Goal: Information Seeking & Learning: Find specific fact

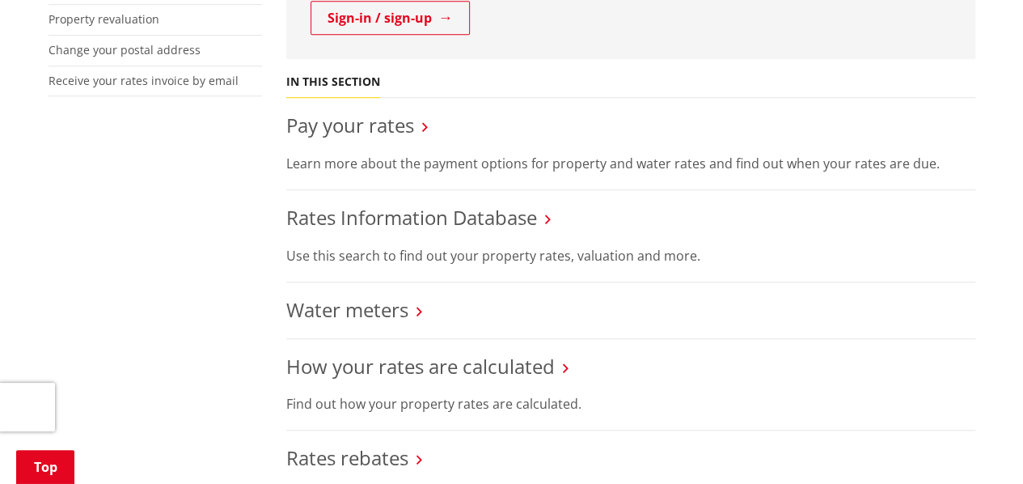
scroll to position [566, 0]
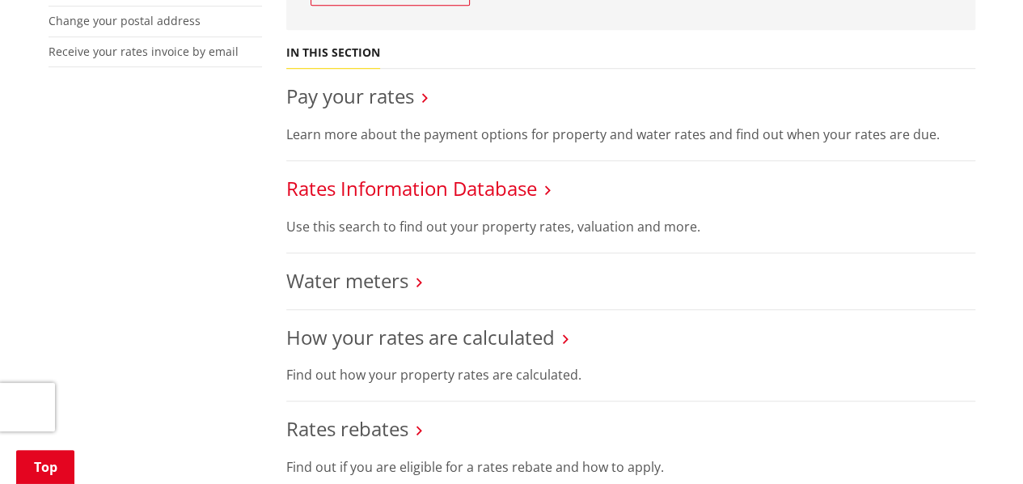
click at [329, 188] on link "Rates Information Database" at bounding box center [411, 188] width 251 height 27
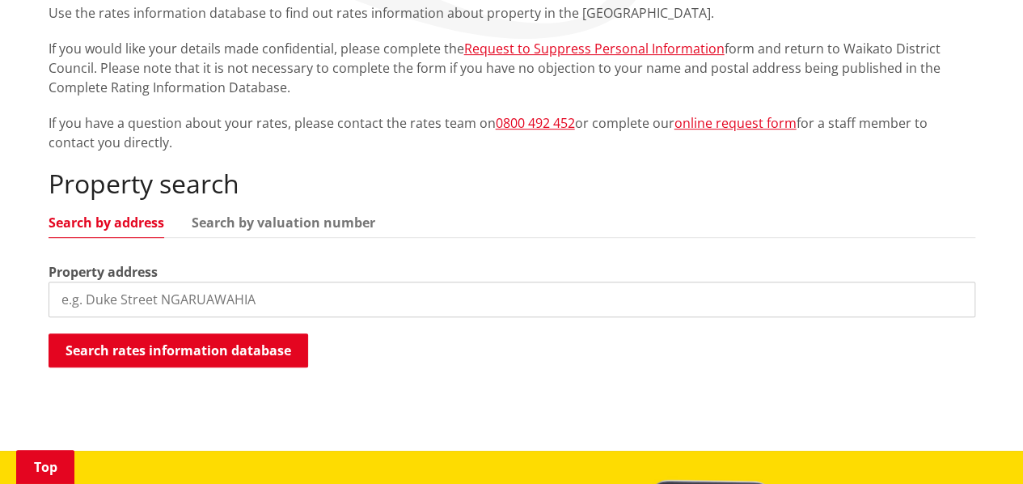
scroll to position [404, 0]
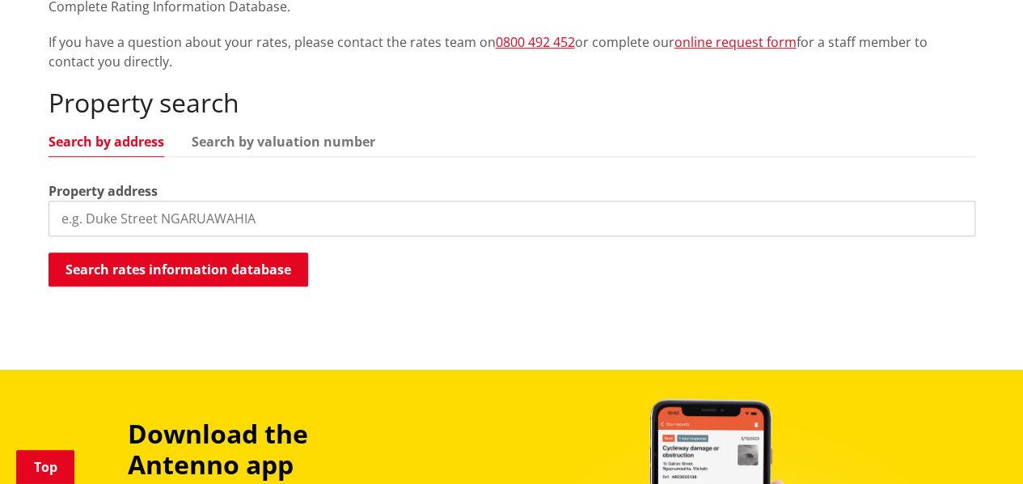
click at [209, 216] on input "search" at bounding box center [512, 219] width 927 height 36
type input "[GEOGRAPHIC_DATA] Huntly"
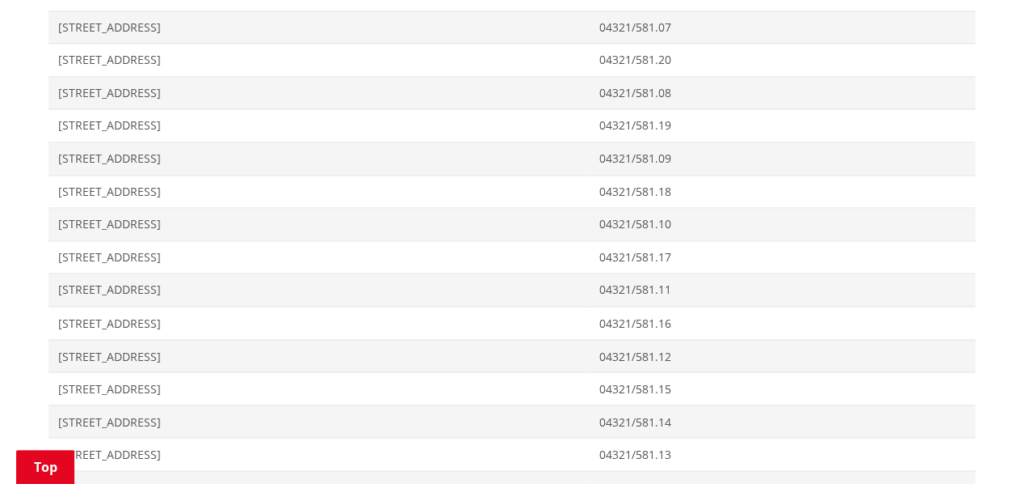
scroll to position [1536, 0]
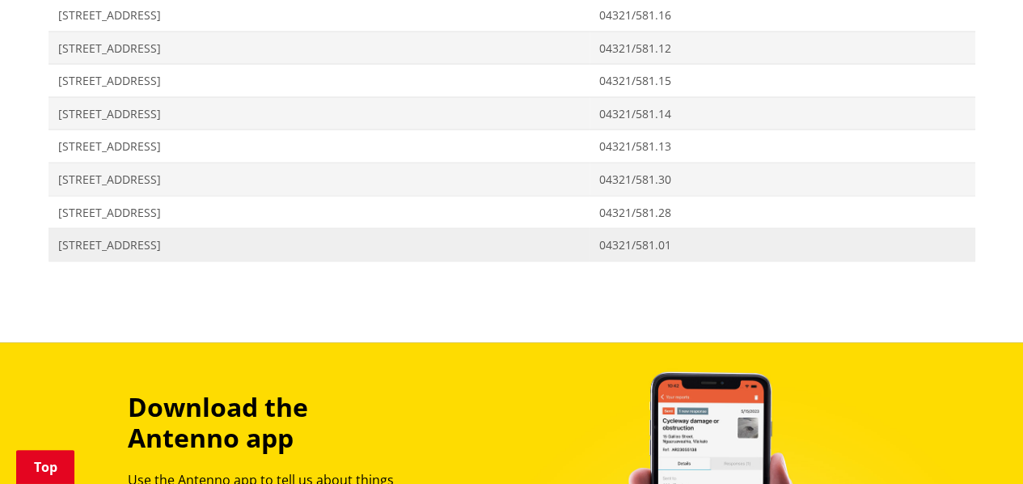
click at [190, 238] on span "[STREET_ADDRESS]" at bounding box center [319, 245] width 522 height 16
